Goal: Transaction & Acquisition: Subscribe to service/newsletter

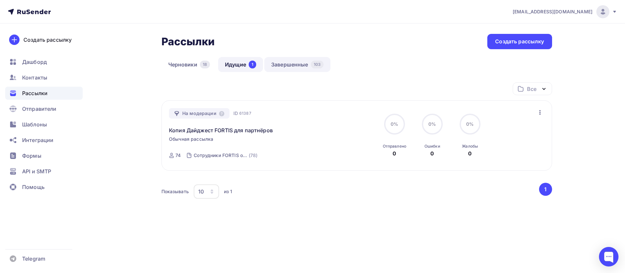
click at [280, 68] on link "Завершенные 103" at bounding box center [297, 64] width 66 height 15
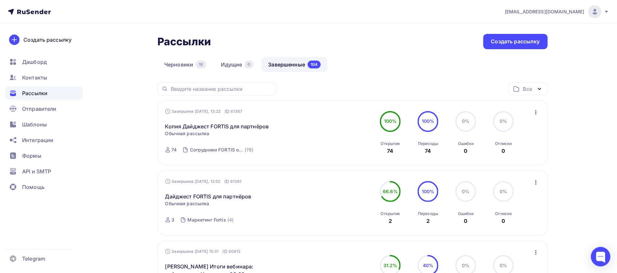
click at [537, 113] on icon "button" at bounding box center [536, 112] width 8 height 8
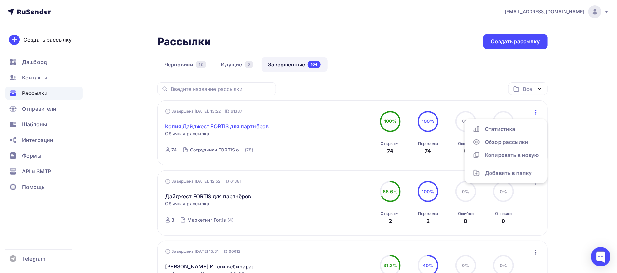
click at [235, 128] on link "Копия Дайджест FORTIS для партнёров" at bounding box center [217, 126] width 104 height 8
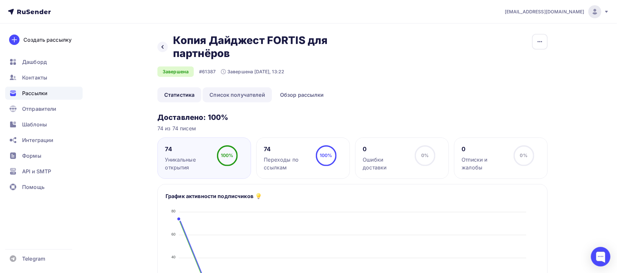
click at [243, 94] on link "Список получателей" at bounding box center [237, 94] width 69 height 15
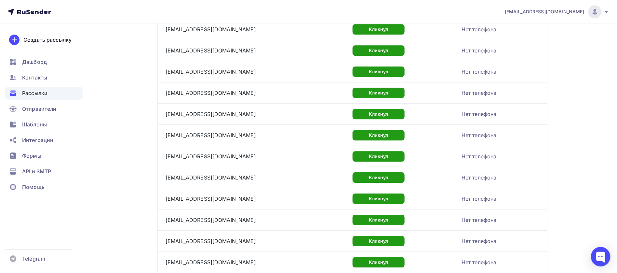
scroll to position [982, 0]
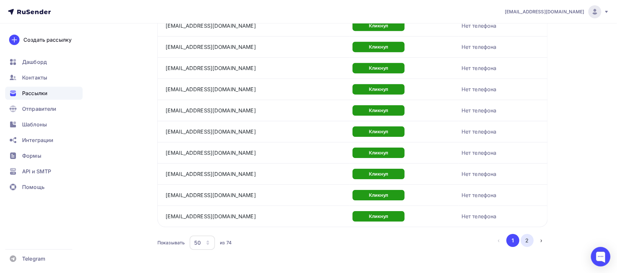
click at [526, 236] on button "2" at bounding box center [527, 240] width 13 height 13
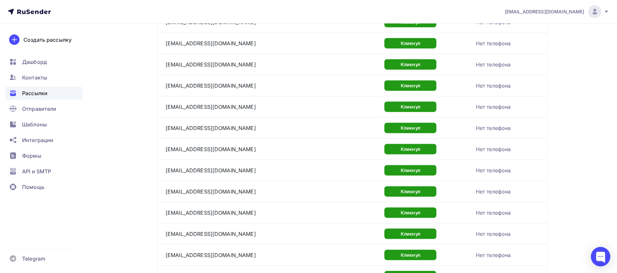
scroll to position [434, 0]
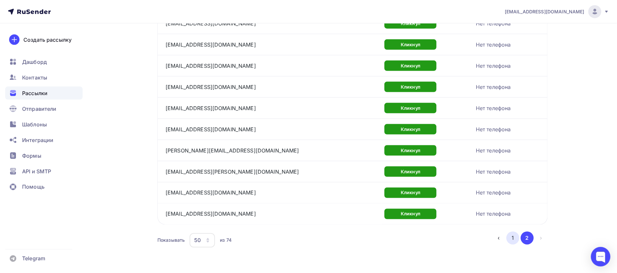
click at [511, 234] on button "1" at bounding box center [512, 237] width 13 height 13
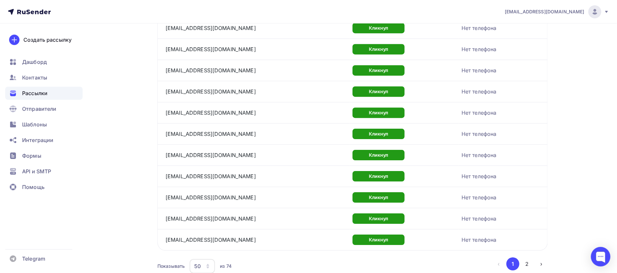
scroll to position [982, 0]
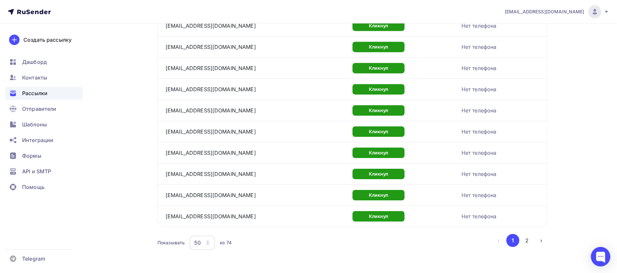
click at [210, 240] on icon "button" at bounding box center [207, 242] width 5 height 5
click at [208, 222] on link "100" at bounding box center [229, 218] width 70 height 13
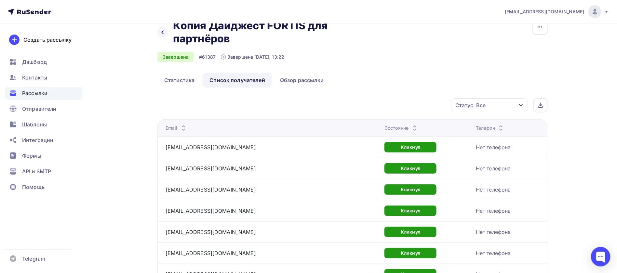
scroll to position [0, 0]
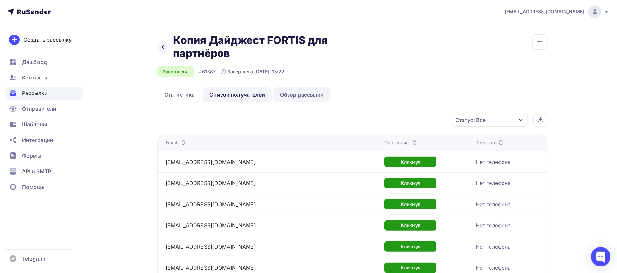
click at [298, 92] on link "Обзор рассылки" at bounding box center [302, 94] width 58 height 15
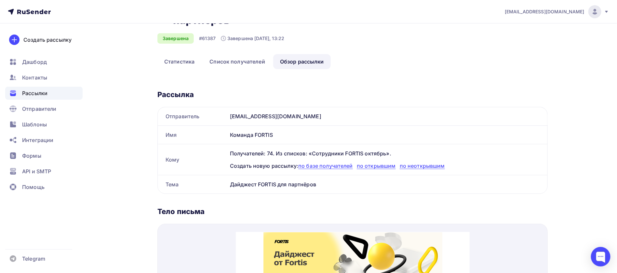
scroll to position [98, 0]
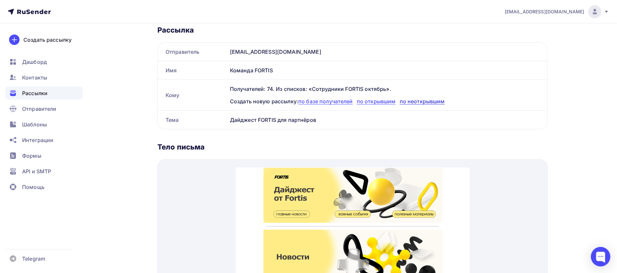
click at [425, 102] on span "по неоткрывшим" at bounding box center [422, 101] width 45 height 7
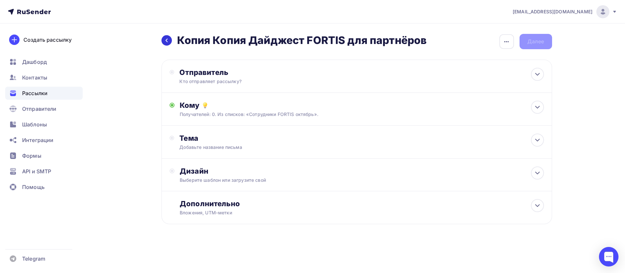
click at [163, 43] on div at bounding box center [166, 40] width 10 height 10
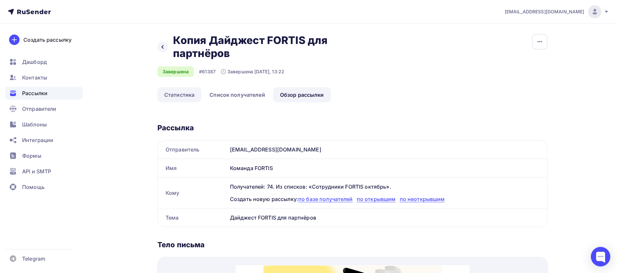
click at [168, 98] on link "Статистика" at bounding box center [179, 94] width 44 height 15
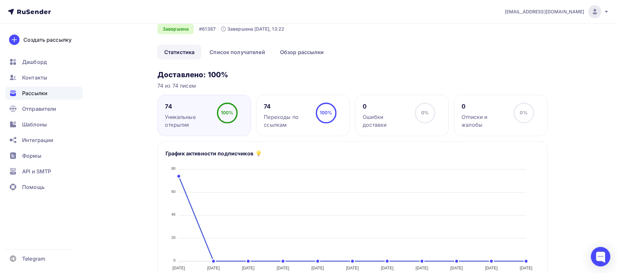
scroll to position [49, 0]
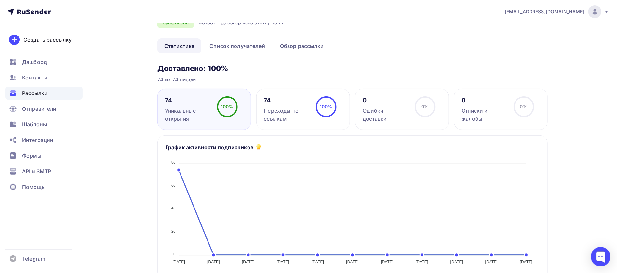
click at [276, 108] on div "Переходы по ссылкам" at bounding box center [287, 115] width 46 height 16
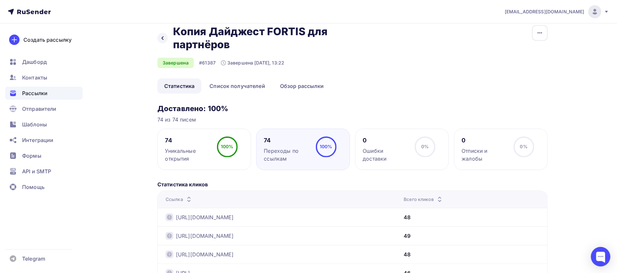
scroll to position [0, 0]
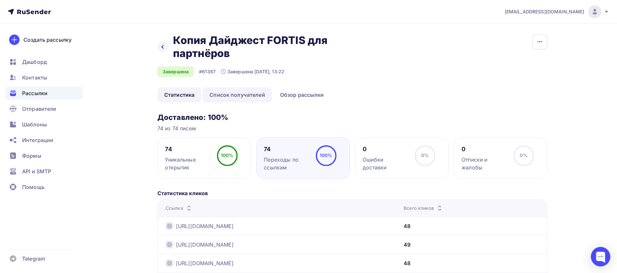
click at [239, 96] on link "Список получателей" at bounding box center [237, 94] width 69 height 15
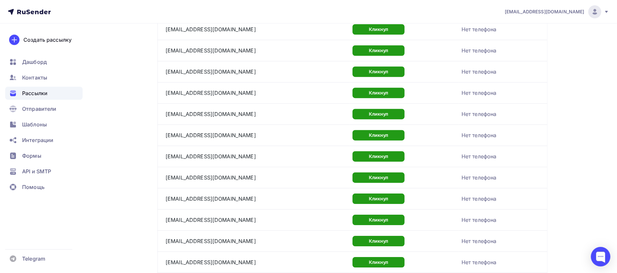
scroll to position [982, 0]
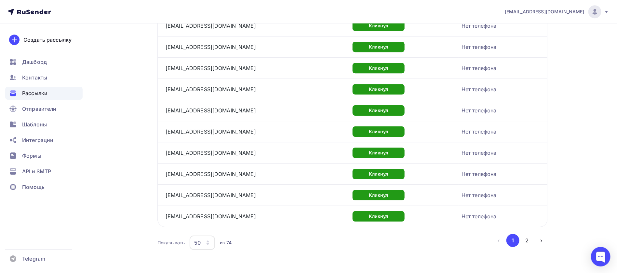
click at [208, 240] on icon "button" at bounding box center [208, 241] width 3 height 2
click at [207, 217] on div "100" at bounding box center [228, 218] width 62 height 8
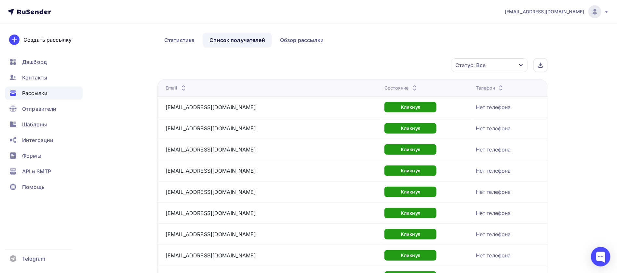
scroll to position [0, 0]
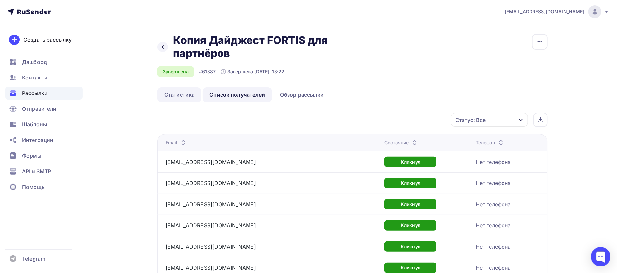
click at [189, 97] on link "Статистика" at bounding box center [179, 94] width 44 height 15
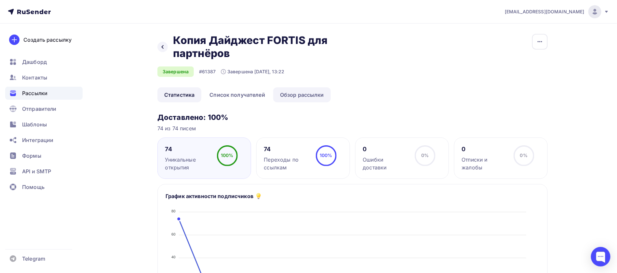
click at [296, 96] on link "Обзор рассылки" at bounding box center [302, 94] width 58 height 15
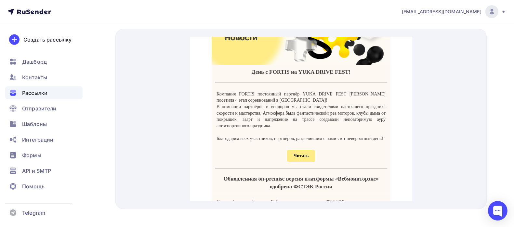
scroll to position [89, 0]
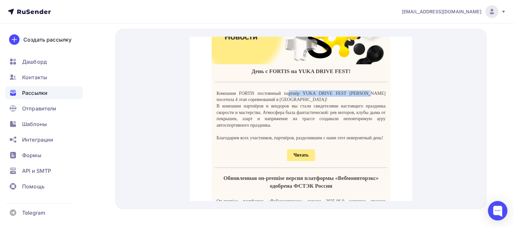
drag, startPoint x: 296, startPoint y: 85, endPoint x: 383, endPoint y: 86, distance: 86.9
click at [383, 86] on td "Компания FORTIS постоянный партнёр YUKA DRIVE FEST [PERSON_NAME] посетила 4 эта…" at bounding box center [300, 107] width 179 height 61
drag, startPoint x: 227, startPoint y: 93, endPoint x: 261, endPoint y: 90, distance: 34.0
click at [261, 90] on p "Компания FORTIS постоянный партнёр YUKA DRIVE FEST [PERSON_NAME] посетила 4 эта…" at bounding box center [300, 88] width 169 height 13
drag, startPoint x: 214, startPoint y: 98, endPoint x: 276, endPoint y: 98, distance: 62.1
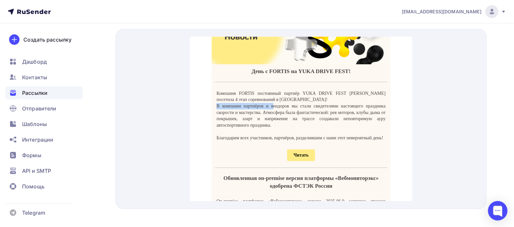
click at [276, 98] on p "В компании партнёров и вендоров мы стали свидетелями настоящего праздника скоро…" at bounding box center [300, 107] width 169 height 25
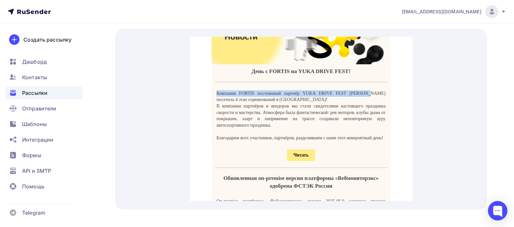
drag, startPoint x: 214, startPoint y: 85, endPoint x: 381, endPoint y: 85, distance: 167.2
click at [381, 85] on p "Компания FORTIS постоянный партнёр YUKA DRIVE FEST [PERSON_NAME] посетила 4 эта…" at bounding box center [300, 88] width 169 height 13
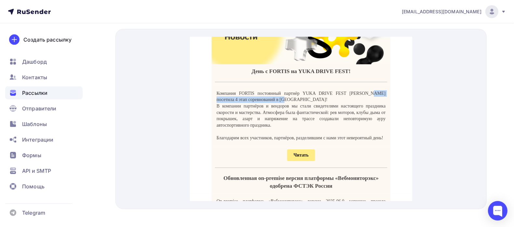
drag, startPoint x: 213, startPoint y: 91, endPoint x: 323, endPoint y: 91, distance: 109.9
click at [322, 91] on td "Компания FORTIS постоянный партнёр YUKA DRIVE FEST [PERSON_NAME] посетила 4 эта…" at bounding box center [300, 107] width 179 height 61
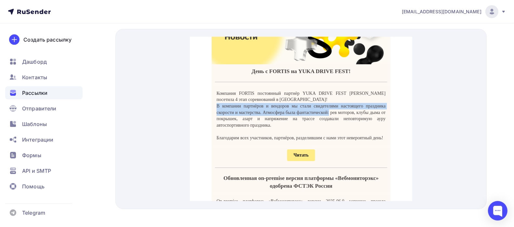
drag, startPoint x: 219, startPoint y: 101, endPoint x: 357, endPoint y: 108, distance: 137.8
click at [386, 104] on td "Компания FORTIS постоянный партнёр YUKA DRIVE FEST [PERSON_NAME] посетила 4 эта…" at bounding box center [300, 107] width 179 height 61
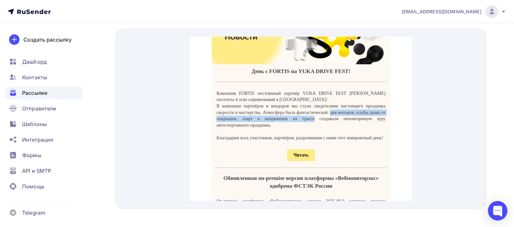
drag, startPoint x: 214, startPoint y: 112, endPoint x: 385, endPoint y: 113, distance: 171.1
click at [385, 113] on td "Компания FORTIS постоянный партнёр YUKA DRIVE FEST [PERSON_NAME] посетила 4 эта…" at bounding box center [300, 107] width 179 height 61
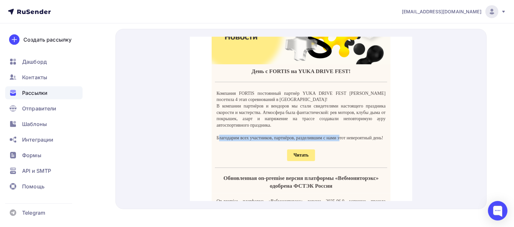
drag, startPoint x: 278, startPoint y: 131, endPoint x: 376, endPoint y: 130, distance: 98.2
click at [376, 130] on p "Благодарим всех участников, партнёров, разделившим с нами этот невероятный день!" at bounding box center [300, 130] width 169 height 7
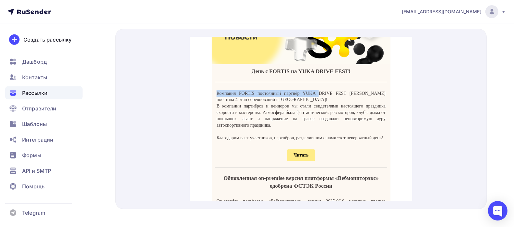
drag, startPoint x: 213, startPoint y: 87, endPoint x: 335, endPoint y: 92, distance: 121.8
click at [329, 85] on td "Компания FORTIS постоянный партнёр YUKA DRIVE FEST [PERSON_NAME] посетила 4 эта…" at bounding box center [300, 107] width 179 height 61
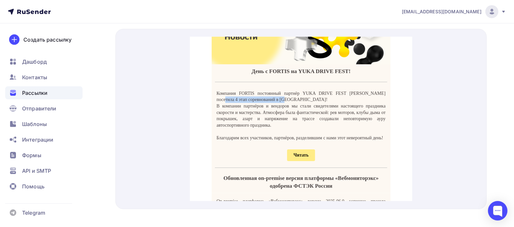
drag, startPoint x: 244, startPoint y: 93, endPoint x: 319, endPoint y: 101, distance: 75.6
click at [322, 90] on p "Компания FORTIS постоянный партнёр YUKA DRIVE FEST [PERSON_NAME] посетила 4 эта…" at bounding box center [300, 88] width 169 height 13
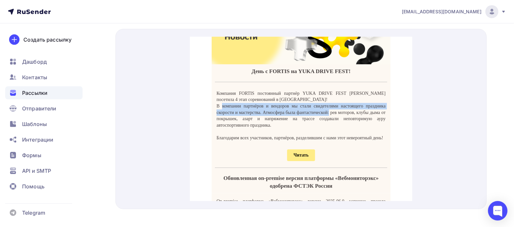
drag, startPoint x: 227, startPoint y: 101, endPoint x: 205, endPoint y: 127, distance: 34.2
click at [381, 104] on p "В компании партнёров и вендоров мы стали свидетелями настоящего праздника скоро…" at bounding box center [300, 107] width 169 height 25
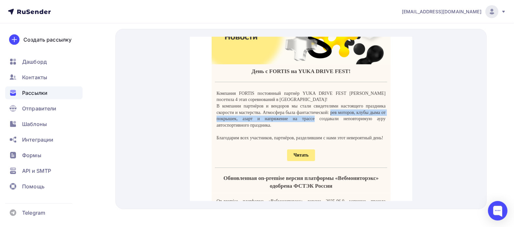
drag, startPoint x: 212, startPoint y: 113, endPoint x: 385, endPoint y: 110, distance: 172.7
click at [385, 110] on td "Компания FORTIS постоянный партнёр YUKA DRIVE FEST [PERSON_NAME] посетила 4 эта…" at bounding box center [300, 107] width 179 height 61
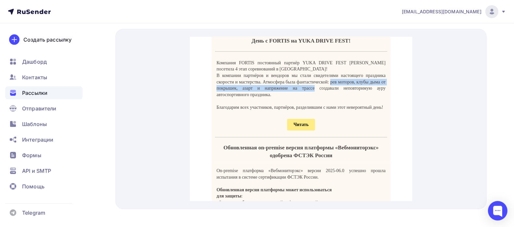
scroll to position [130, 0]
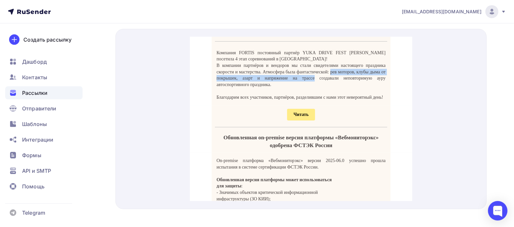
click at [287, 113] on span "Читать" at bounding box center [301, 107] width 28 height 12
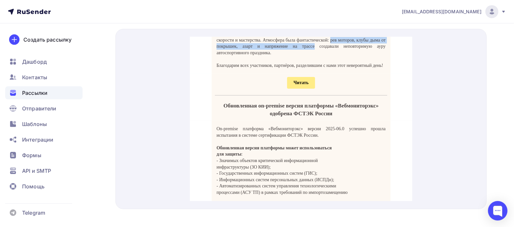
scroll to position [171, 0]
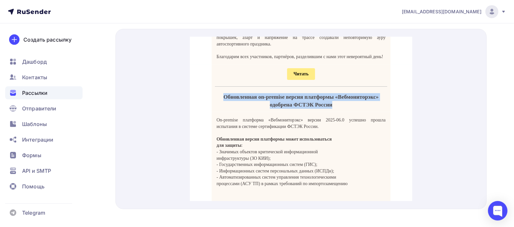
drag, startPoint x: 228, startPoint y: 92, endPoint x: 371, endPoint y: 103, distance: 143.5
click at [371, 101] on h4 "Обновленная on-premise версия платформы «Вебмониторэкс» одобрена ФСТЭК России" at bounding box center [301, 93] width 172 height 16
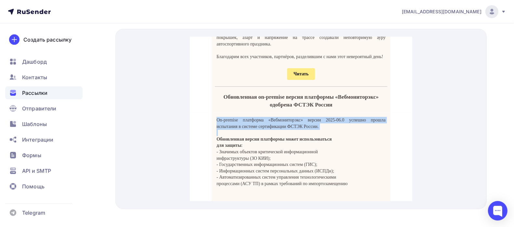
drag, startPoint x: 214, startPoint y: 120, endPoint x: 323, endPoint y: 128, distance: 109.2
click at [323, 128] on div "On-premise платформа «Вебмониторэкс» версии 2025-06.0 успешно прошла испытания …" at bounding box center [300, 147] width 169 height 76
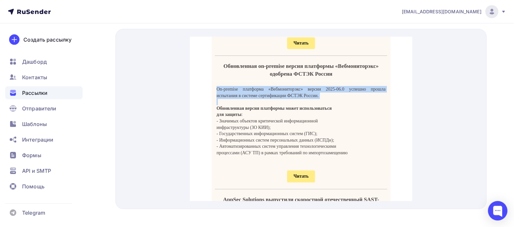
scroll to position [211, 0]
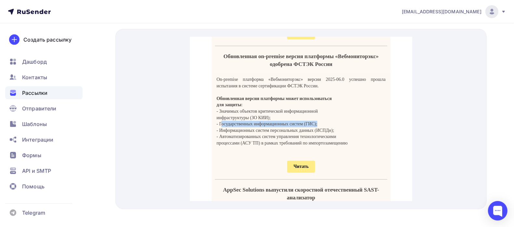
drag, startPoint x: 220, startPoint y: 123, endPoint x: 366, endPoint y: 121, distance: 145.7
click at [366, 119] on p "- Государственных информационных систем (ГИС);" at bounding box center [300, 116] width 169 height 7
drag, startPoint x: 217, startPoint y: 128, endPoint x: 354, endPoint y: 127, distance: 136.9
click at [354, 126] on p "- Информационных систем персональных данных (ИСПДн);" at bounding box center [300, 122] width 169 height 7
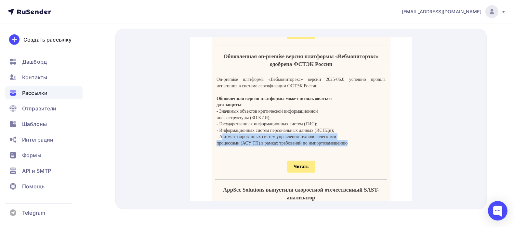
drag, startPoint x: 231, startPoint y: 134, endPoint x: 360, endPoint y: 148, distance: 130.3
click at [370, 140] on div "On-premise платформа «Вебмониторэкс» версии 2025-06.0 успешно прошла испытания …" at bounding box center [300, 106] width 169 height 76
click at [298, 161] on span "Читать" at bounding box center [300, 158] width 15 height 5
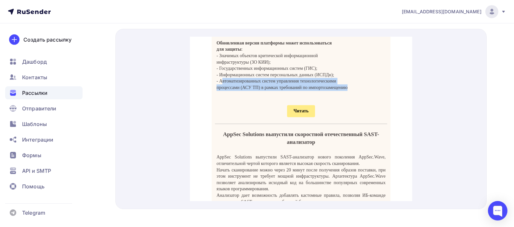
scroll to position [293, 0]
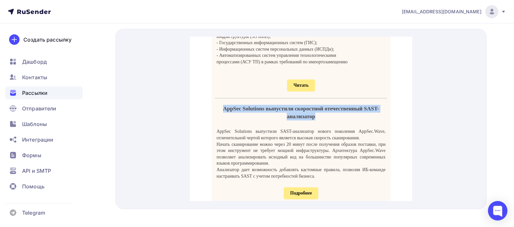
drag, startPoint x: 233, startPoint y: 105, endPoint x: 363, endPoint y: 114, distance: 129.8
click at [363, 113] on h4 "AppSec Solutions выпустили скоростной отечественный SAST-анализатор" at bounding box center [301, 105] width 172 height 16
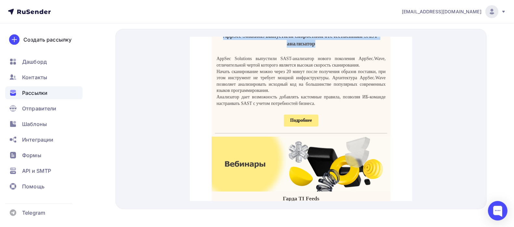
scroll to position [374, 0]
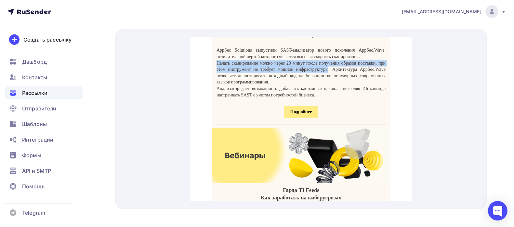
drag, startPoint x: 213, startPoint y: 69, endPoint x: 380, endPoint y: 76, distance: 167.0
click at [380, 76] on td "AppSec Solutions выпустили SAST-анализатор нового поколения AppSec.Wave, отличи…" at bounding box center [300, 64] width 179 height 61
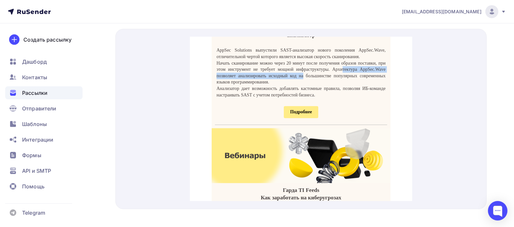
drag, startPoint x: 238, startPoint y: 80, endPoint x: 381, endPoint y: 79, distance: 143.4
click at [381, 77] on p "Начать сканирование можно через 20 минут после получения образов поставки, при …" at bounding box center [300, 64] width 169 height 25
click at [302, 106] on span "Подробнее" at bounding box center [301, 103] width 22 height 5
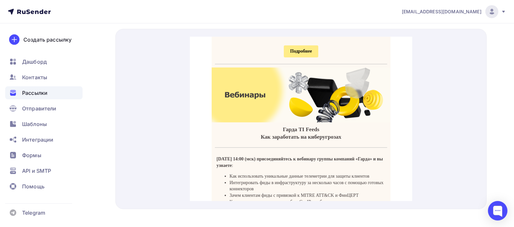
scroll to position [496, 0]
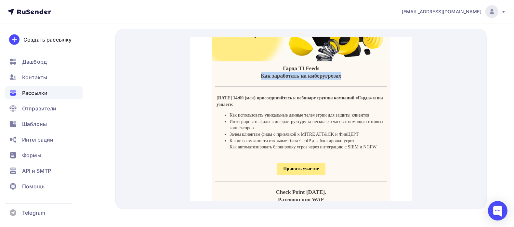
drag, startPoint x: 290, startPoint y: 85, endPoint x: 348, endPoint y: 87, distance: 58.6
click at [356, 72] on h4 "Гарда TI Feeds Как заработать на киберугрозах" at bounding box center [301, 65] width 172 height 16
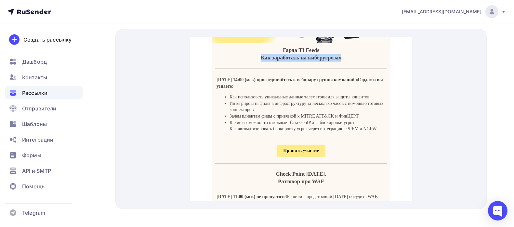
scroll to position [537, 0]
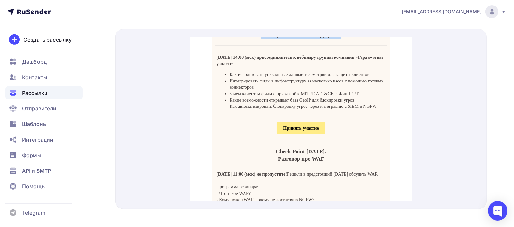
click at [287, 123] on span "Принять участие" at bounding box center [300, 120] width 35 height 5
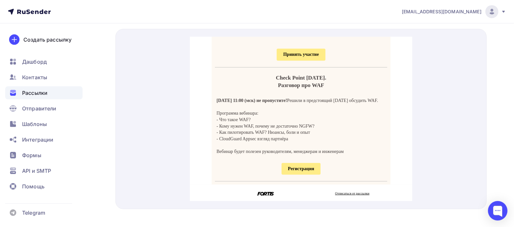
scroll to position [651, 0]
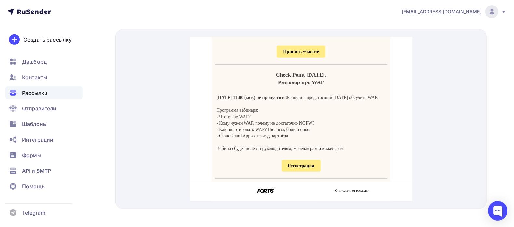
click at [300, 159] on span "Регистрация" at bounding box center [301, 157] width 26 height 5
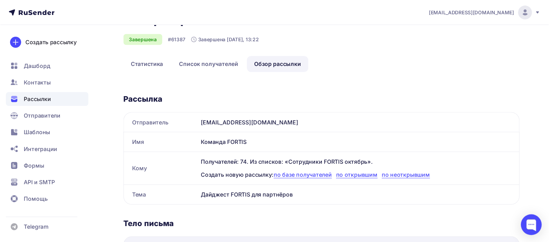
scroll to position [0, 0]
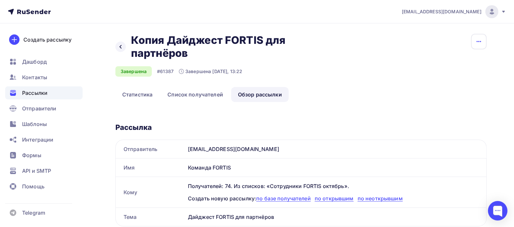
click at [478, 43] on icon "button" at bounding box center [479, 42] width 8 height 8
click at [459, 62] on div "Копировать" at bounding box center [454, 62] width 62 height 8
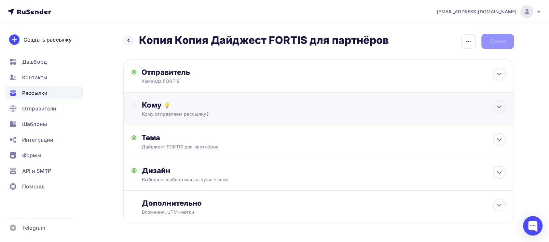
click at [163, 116] on div "Кому отправляем рассылку?" at bounding box center [306, 114] width 328 height 7
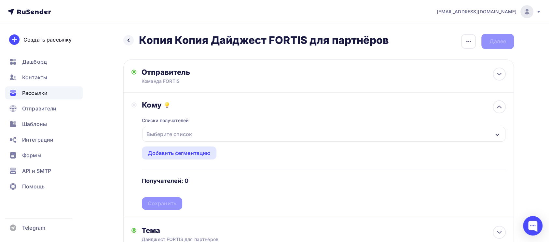
click at [167, 139] on div "Выберите список" at bounding box center [169, 134] width 51 height 12
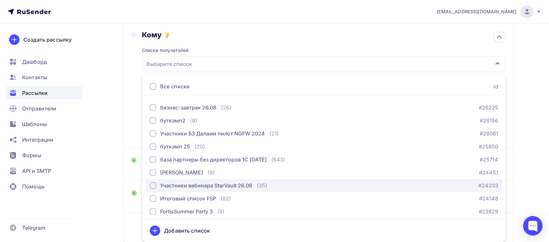
scroll to position [87, 0]
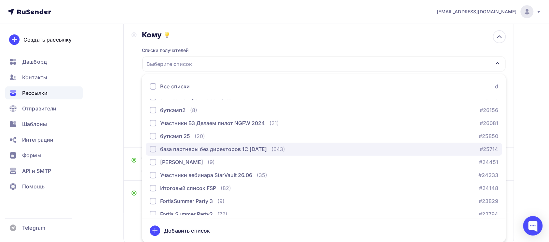
click at [251, 147] on div "база партнеры без директоров 1С [DATE]" at bounding box center [213, 149] width 107 height 8
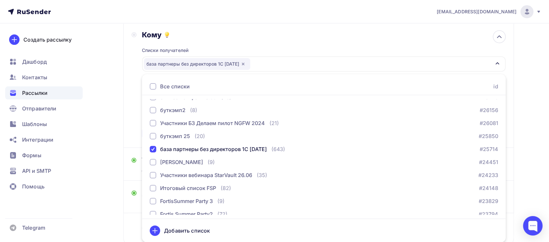
click at [133, 126] on div "Кому Списки получателей база партнеры без директоров 1С [DATE] Все списки id Со…" at bounding box center [318, 85] width 374 height 110
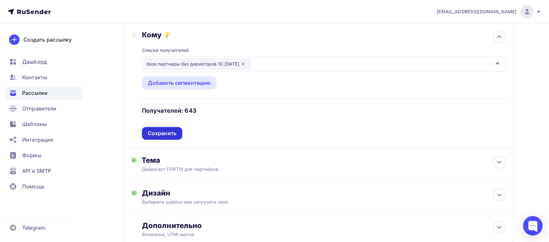
click at [175, 132] on div "Сохранить" at bounding box center [162, 133] width 29 height 7
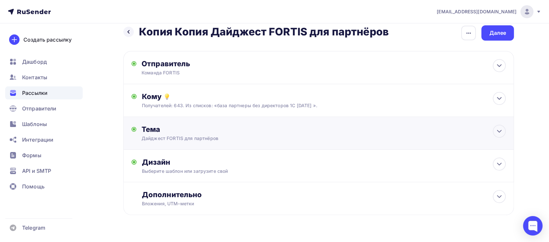
scroll to position [0, 0]
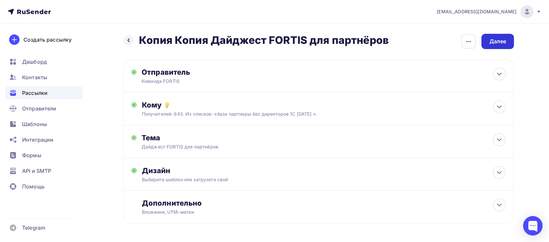
click at [490, 48] on div "Далее" at bounding box center [497, 41] width 33 height 15
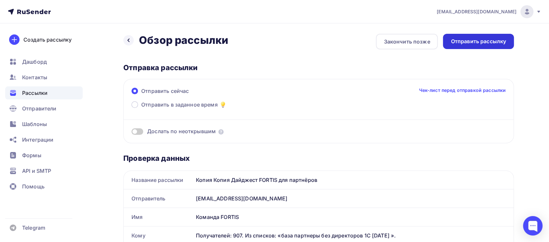
click at [469, 47] on div "Отправить рассылку" at bounding box center [478, 41] width 71 height 15
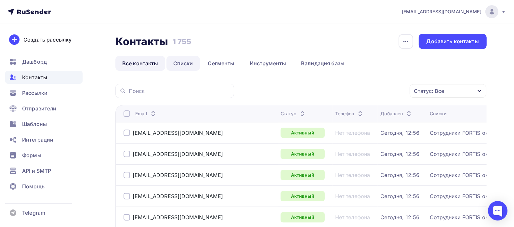
click at [183, 65] on link "Списки" at bounding box center [184, 63] width 34 height 15
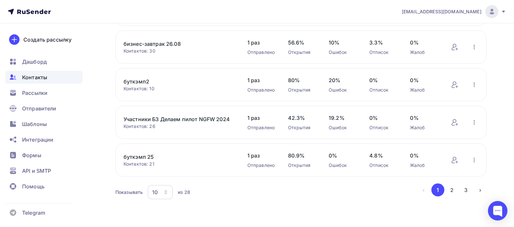
scroll to position [289, 0]
click at [453, 194] on button "2" at bounding box center [452, 190] width 13 height 13
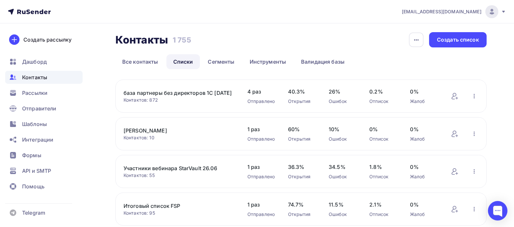
scroll to position [0, 0]
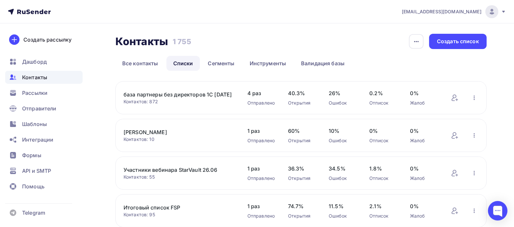
click at [202, 94] on link "база партнеры без директоров 1С [DATE]" at bounding box center [179, 95] width 111 height 8
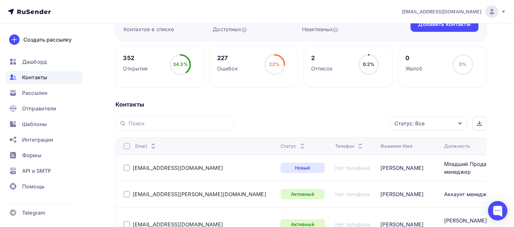
scroll to position [81, 0]
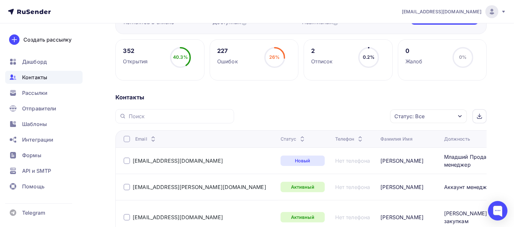
click at [450, 118] on div "Статус: Все" at bounding box center [428, 117] width 77 height 14
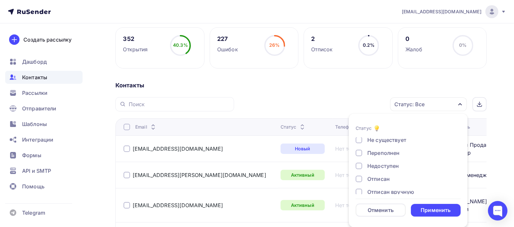
scroll to position [41, 0]
click at [380, 164] on div "Отписан" at bounding box center [379, 166] width 22 height 8
click at [374, 181] on div "Отписан вручную" at bounding box center [391, 179] width 47 height 8
click at [375, 189] on div "Жалоба" at bounding box center [378, 192] width 20 height 8
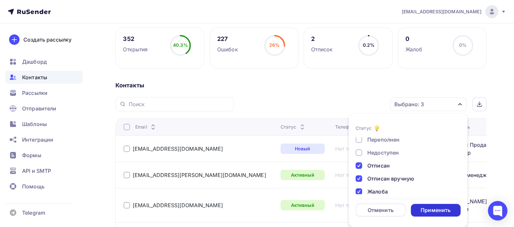
click at [422, 207] on div "Применить" at bounding box center [436, 210] width 30 height 7
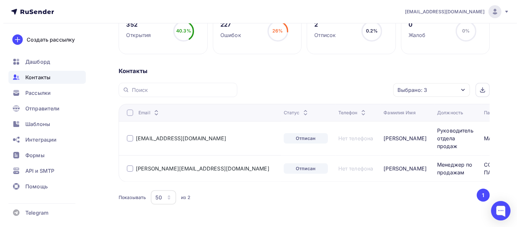
scroll to position [120, 0]
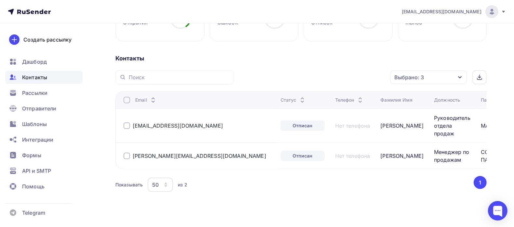
click at [126, 100] on div at bounding box center [127, 100] width 7 height 7
click at [380, 79] on icon "button" at bounding box center [377, 78] width 8 height 8
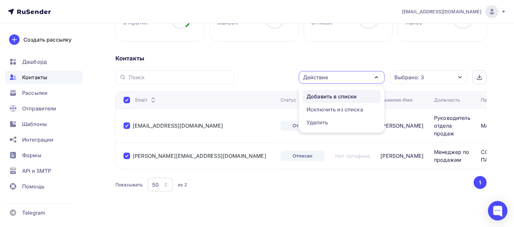
click at [330, 94] on div "Добавить в списки" at bounding box center [332, 97] width 50 height 8
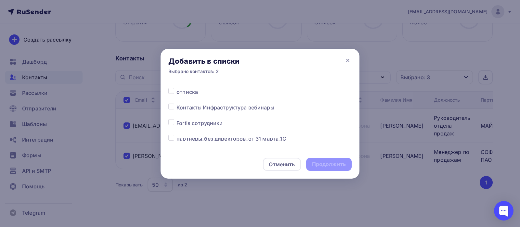
scroll to position [313, 0]
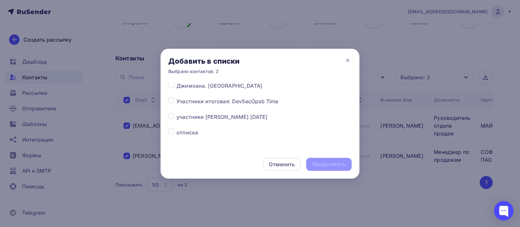
click at [195, 131] on span "отписка" at bounding box center [187, 133] width 21 height 8
click at [177, 129] on label at bounding box center [177, 129] width 0 height 0
click at [170, 132] on input "checkbox" at bounding box center [171, 132] width 6 height 6
checkbox input "true"
drag, startPoint x: 337, startPoint y: 164, endPoint x: 314, endPoint y: 164, distance: 22.8
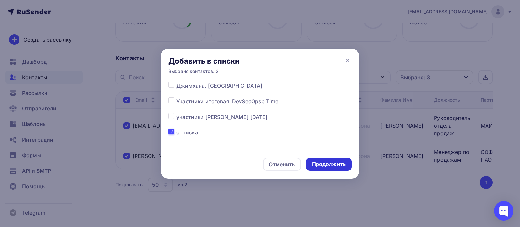
click at [337, 164] on div "Продолжить" at bounding box center [329, 164] width 34 height 7
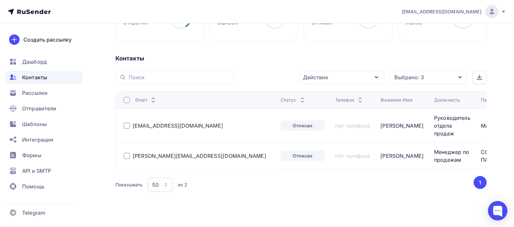
click at [126, 100] on div at bounding box center [127, 100] width 7 height 7
click at [127, 99] on div at bounding box center [127, 100] width 7 height 7
click at [368, 76] on div "Действие" at bounding box center [342, 77] width 86 height 13
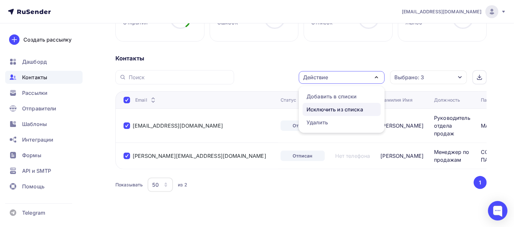
click at [317, 110] on div "Исключить из списка" at bounding box center [335, 110] width 57 height 8
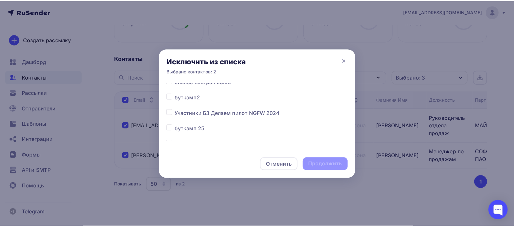
scroll to position [122, 0]
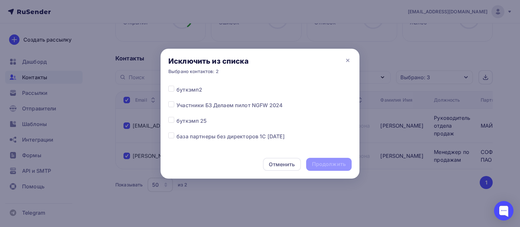
click at [231, 139] on span "база партнеры без директоров 1С [DATE]" at bounding box center [231, 137] width 108 height 8
click at [177, 133] on label at bounding box center [177, 133] width 0 height 0
click at [172, 136] on input "checkbox" at bounding box center [171, 136] width 6 height 6
checkbox input "true"
click at [322, 167] on div "Продолжить" at bounding box center [329, 164] width 34 height 7
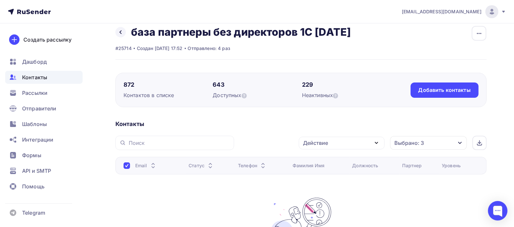
scroll to position [0, 0]
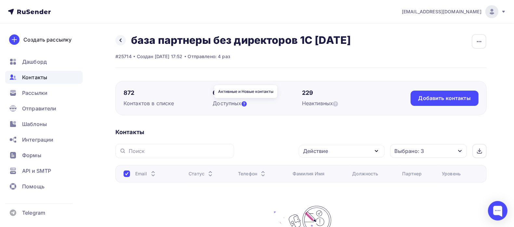
click at [246, 105] on icon at bounding box center [244, 103] width 5 height 5
click at [123, 38] on icon at bounding box center [120, 40] width 5 height 5
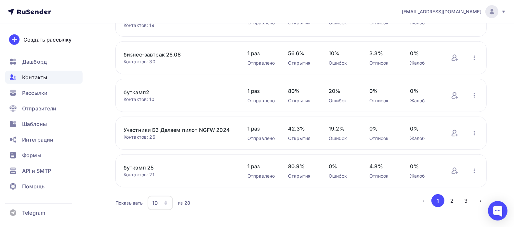
scroll to position [289, 0]
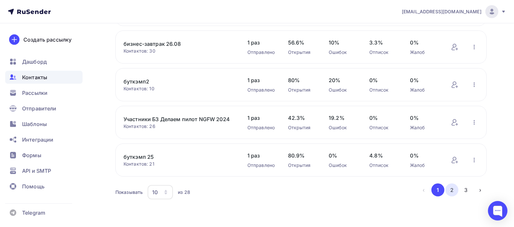
click at [449, 189] on button "2" at bounding box center [452, 190] width 13 height 13
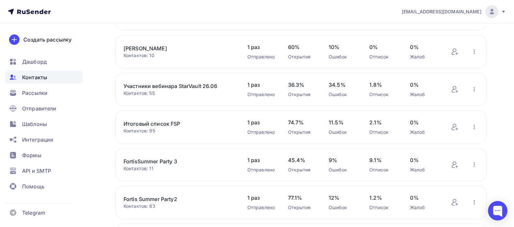
scroll to position [0, 0]
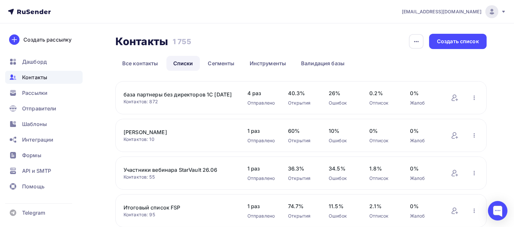
click at [204, 93] on link "база партнеры без директоров 1С [DATE]" at bounding box center [179, 95] width 111 height 8
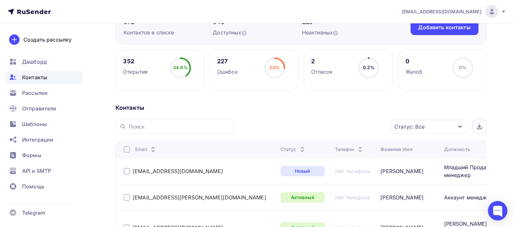
scroll to position [81, 0]
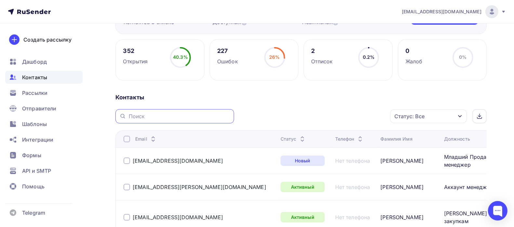
click at [150, 117] on input "text" at bounding box center [179, 116] width 101 height 7
paste input "naumovan@kumz.ru"
type input "naumovan@kumz.ru"
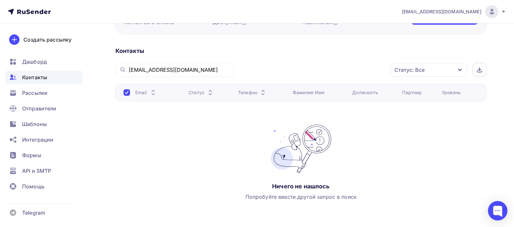
click at [41, 76] on span "Контакты" at bounding box center [34, 78] width 25 height 8
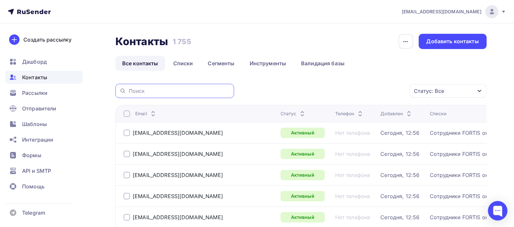
click at [134, 91] on input "text" at bounding box center [179, 90] width 101 height 7
type input "о"
paste input "naumovan@kumz.ru"
type input "naumovan@kumz.ru"
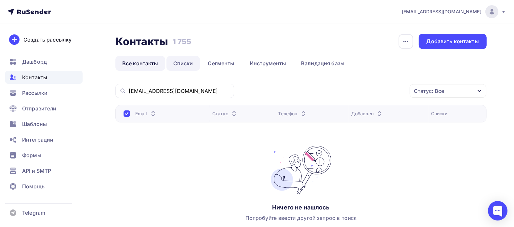
click at [181, 66] on link "Списки" at bounding box center [184, 63] width 34 height 15
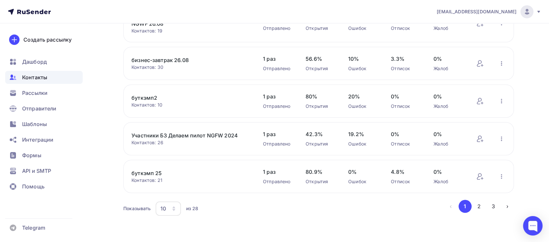
scroll to position [275, 0]
click at [175, 208] on icon "button" at bounding box center [173, 209] width 3 height 2
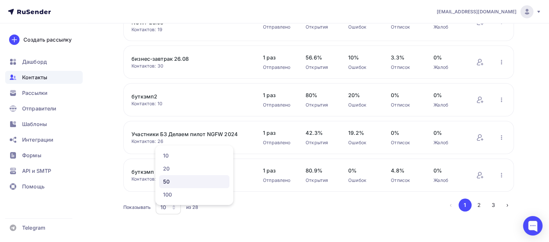
click at [183, 178] on div "50" at bounding box center [194, 182] width 62 height 8
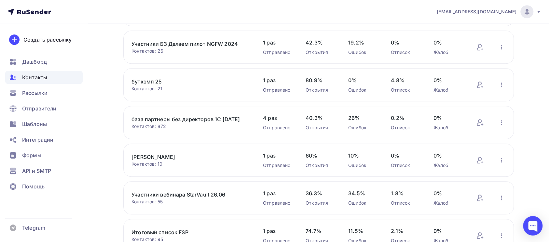
scroll to position [405, 0]
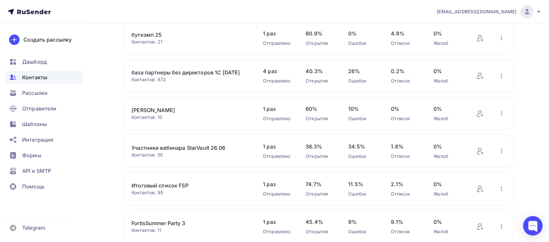
click at [233, 76] on link "база партнеры без директоров 1С [DATE]" at bounding box center [186, 73] width 111 height 8
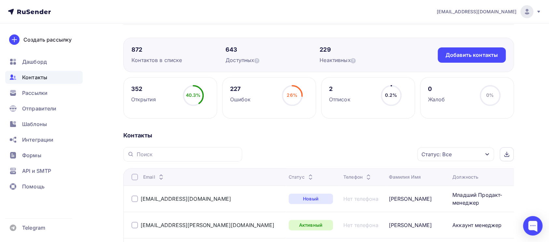
click at [469, 153] on div "Статус: Все" at bounding box center [455, 155] width 77 height 14
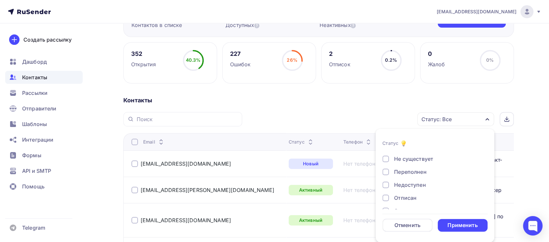
scroll to position [47, 0]
click at [415, 178] on div "Отписан" at bounding box center [405, 175] width 22 height 8
click at [412, 184] on div "Отписан вручную" at bounding box center [417, 188] width 47 height 8
click at [408, 199] on div "Жалоба" at bounding box center [404, 201] width 20 height 8
drag, startPoint x: 454, startPoint y: 226, endPoint x: 447, endPoint y: 223, distance: 7.7
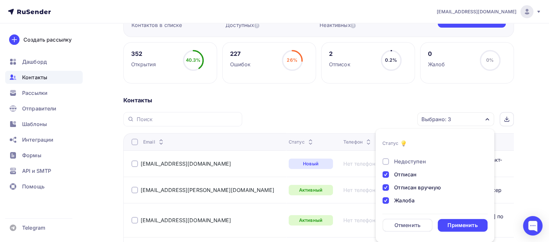
click at [452, 226] on div "Применить" at bounding box center [462, 225] width 30 height 7
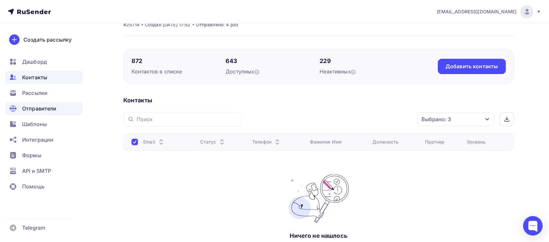
scroll to position [0, 0]
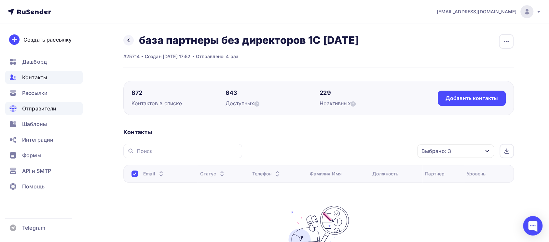
click at [55, 110] on span "Отправители" at bounding box center [39, 109] width 34 height 8
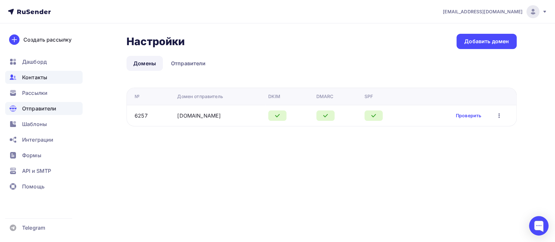
click at [41, 80] on span "Контакты" at bounding box center [34, 78] width 25 height 8
